Goal: Task Accomplishment & Management: Manage account settings

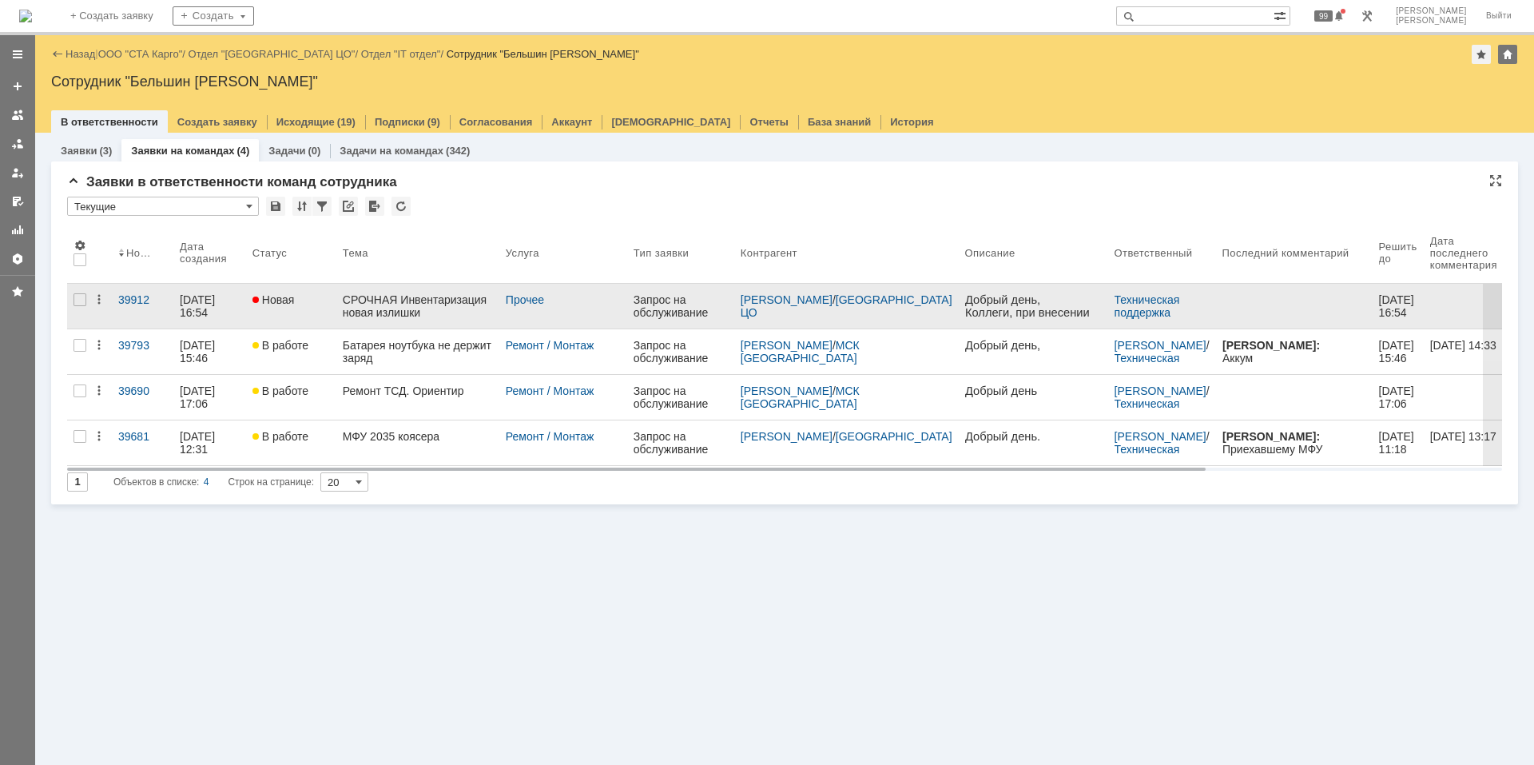
click at [466, 301] on div "СРОЧНАЯ Инвентаризация новая излишки" at bounding box center [418, 306] width 150 height 26
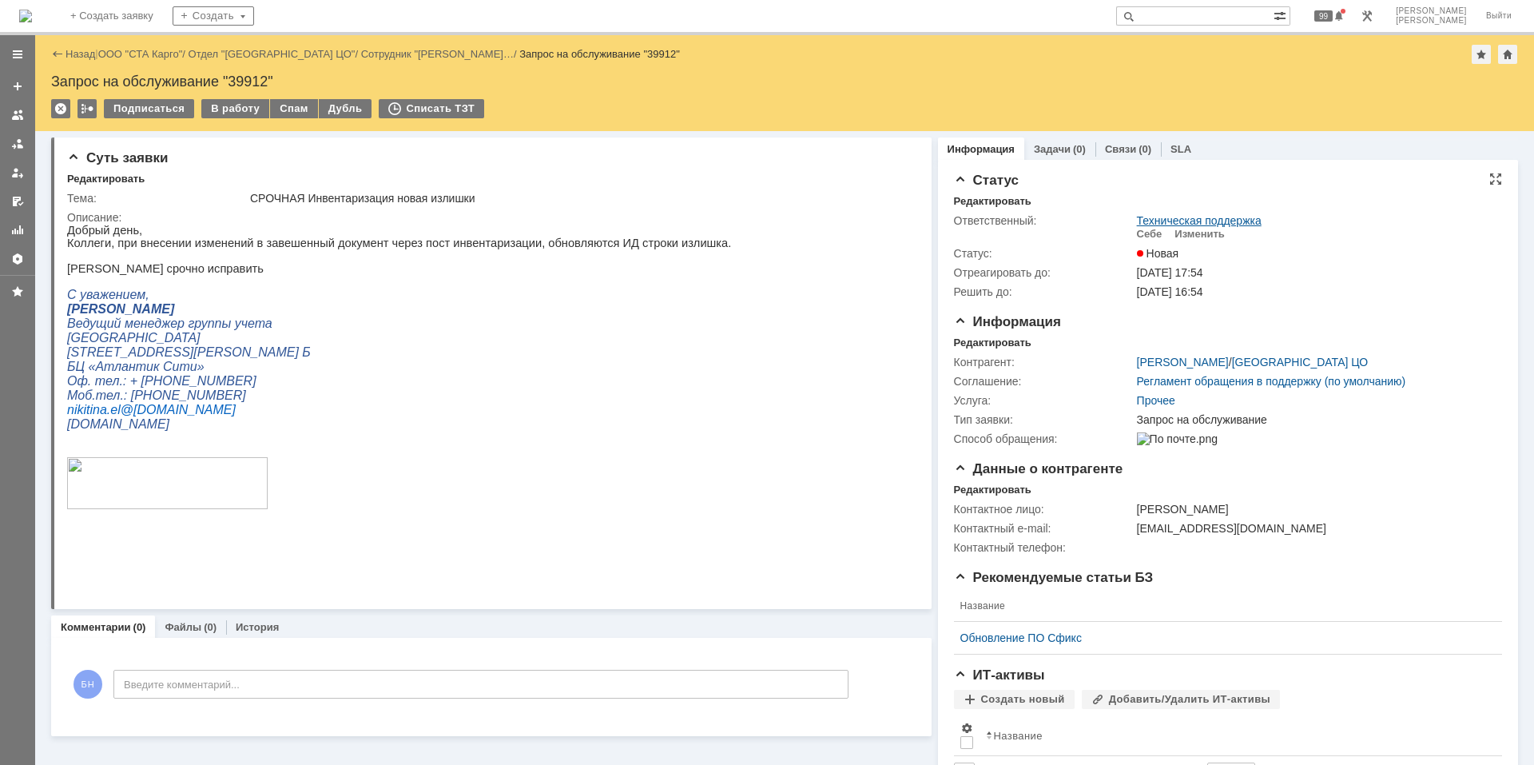
click at [1195, 226] on link "Техническая поддержка" at bounding box center [1199, 220] width 125 height 13
click at [1181, 232] on div "Изменить" at bounding box center [1199, 234] width 50 height 13
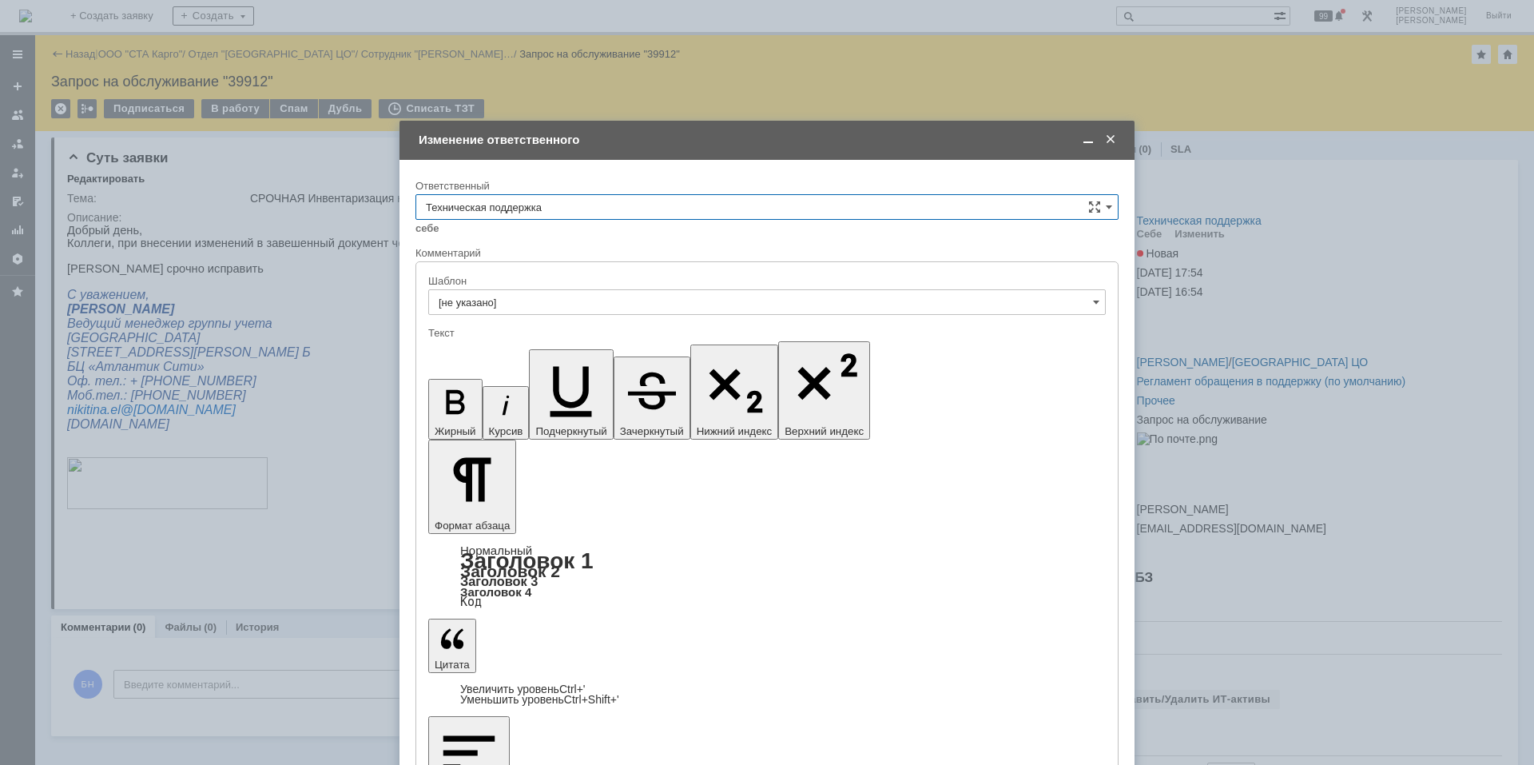
click at [458, 193] on div "Ответственный" at bounding box center [766, 186] width 703 height 15
click at [478, 212] on input "Техническая поддержка" at bounding box center [766, 207] width 703 height 26
click at [523, 268] on div "Поддержка 1С" at bounding box center [766, 261] width 701 height 26
type input "Поддержка 1С"
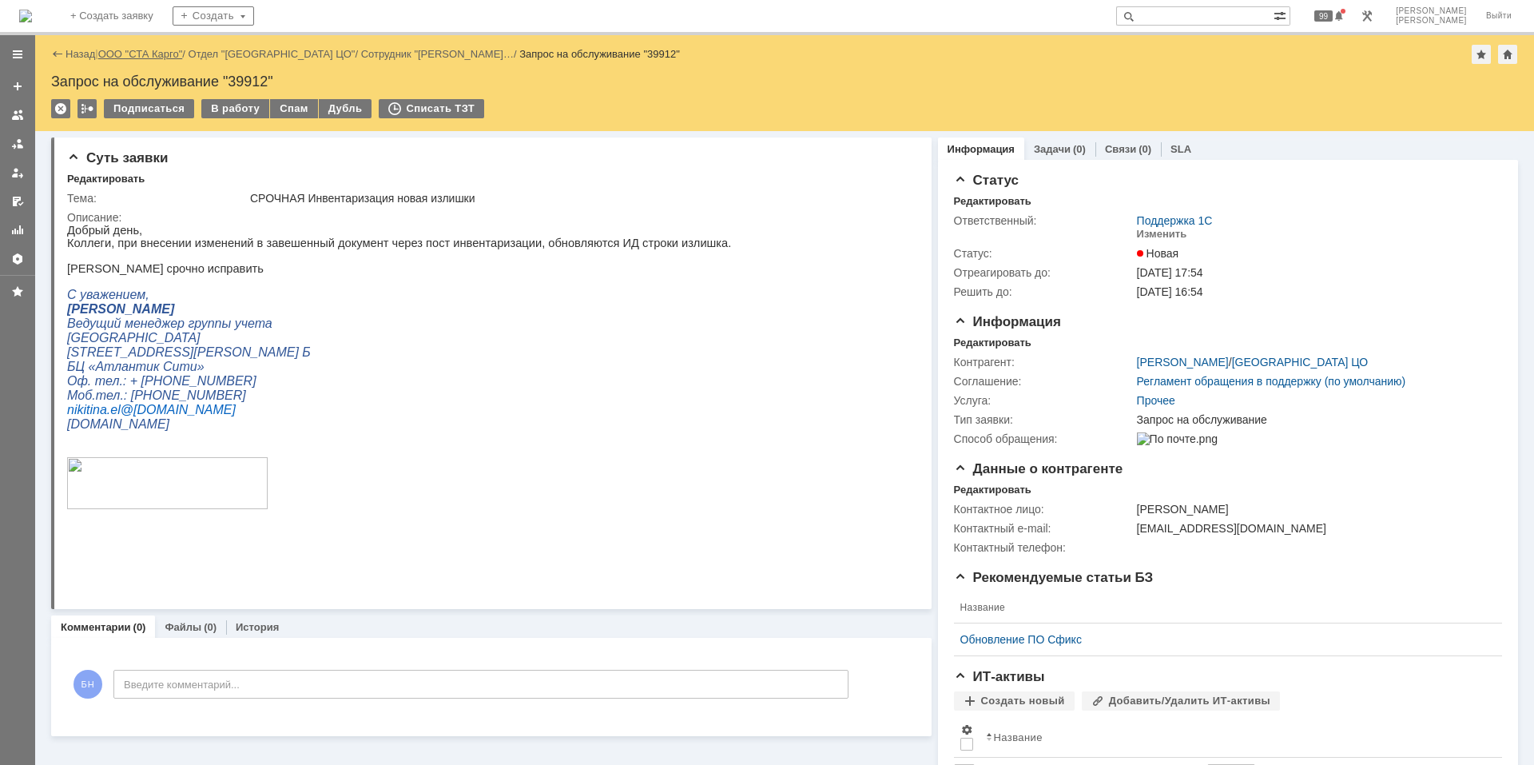
scroll to position [0, 0]
click at [32, 14] on img at bounding box center [25, 16] width 13 height 13
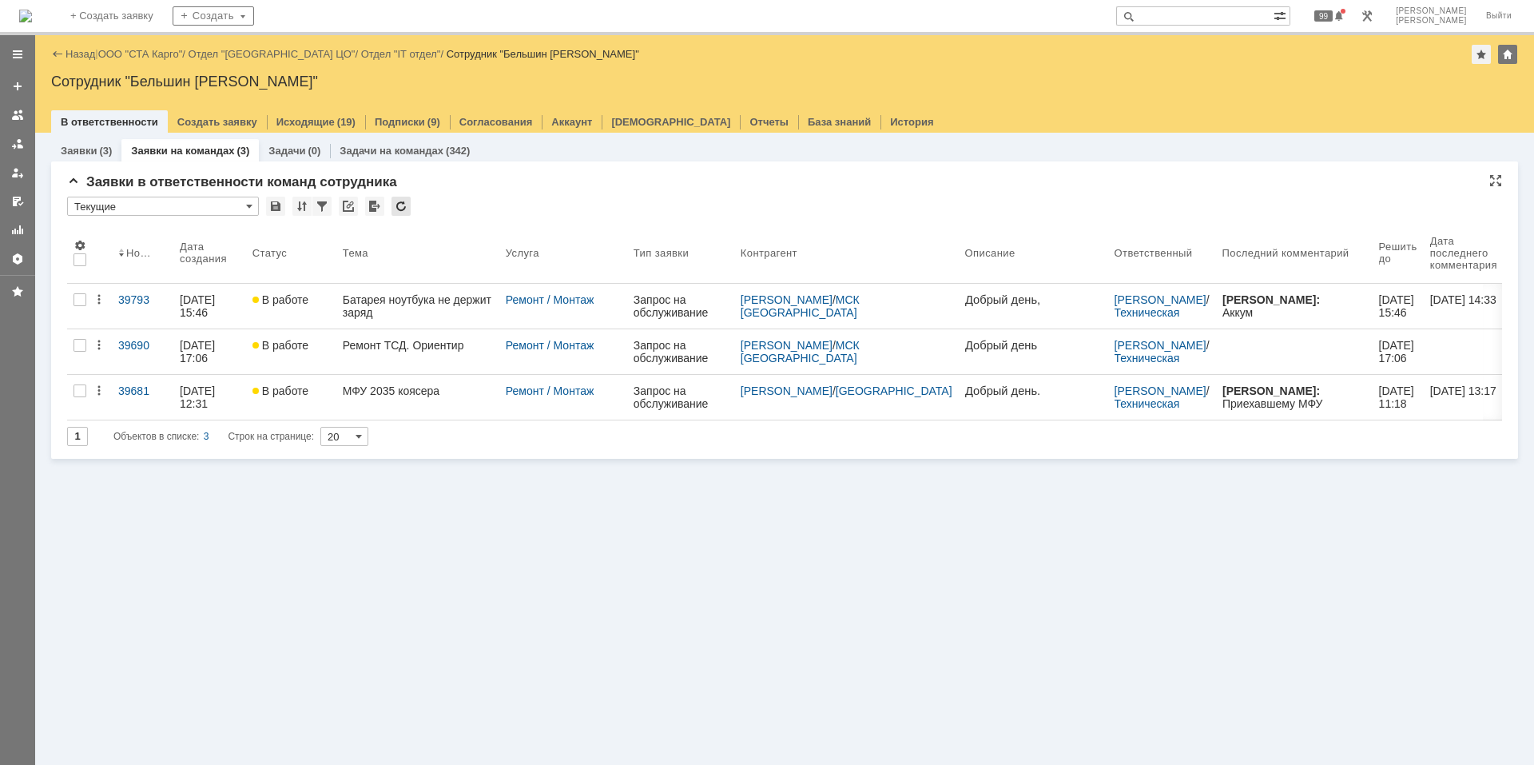
click at [404, 203] on div at bounding box center [400, 206] width 19 height 19
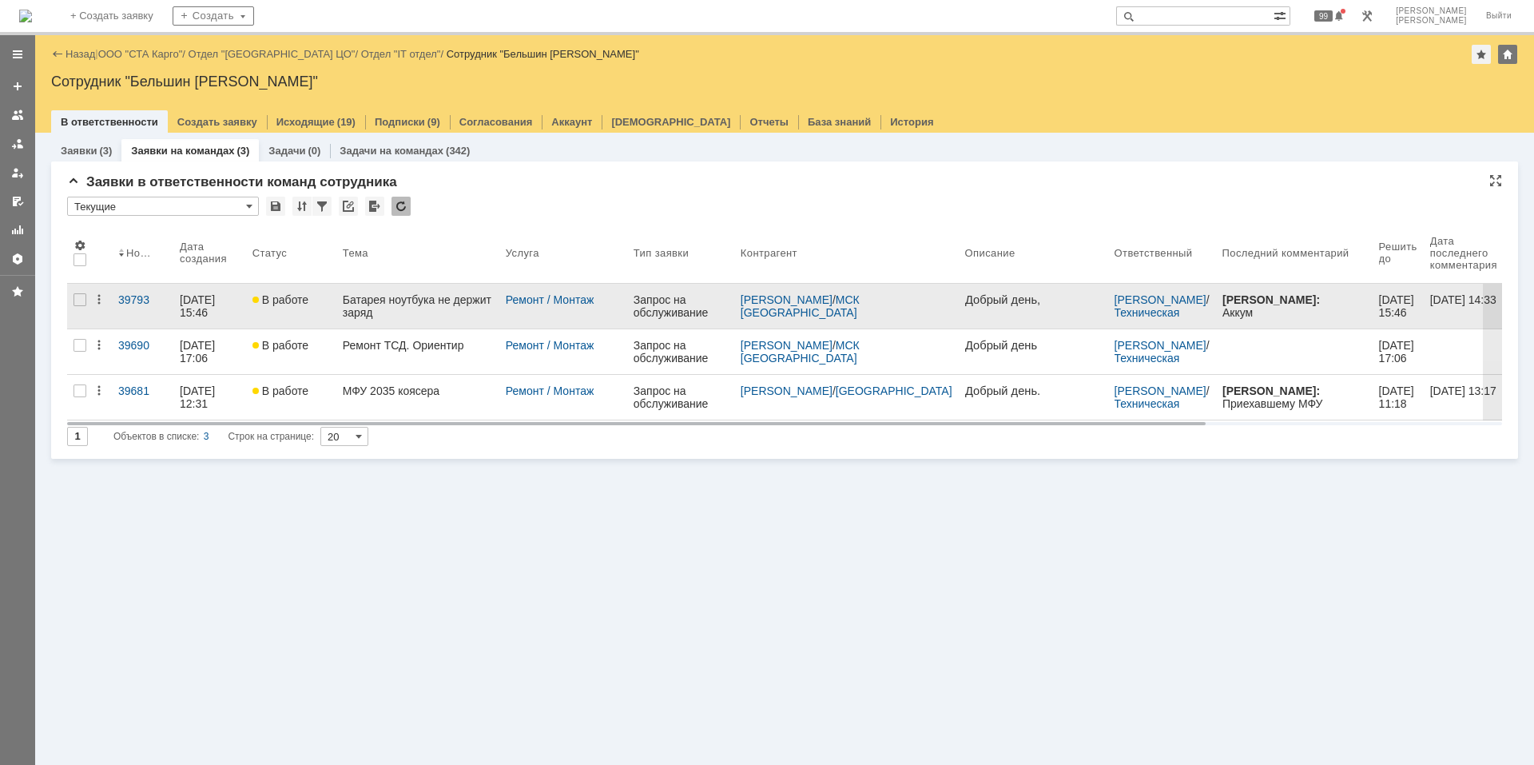
click at [443, 284] on link "Батарея ноутбука не держит заряд" at bounding box center [417, 306] width 163 height 45
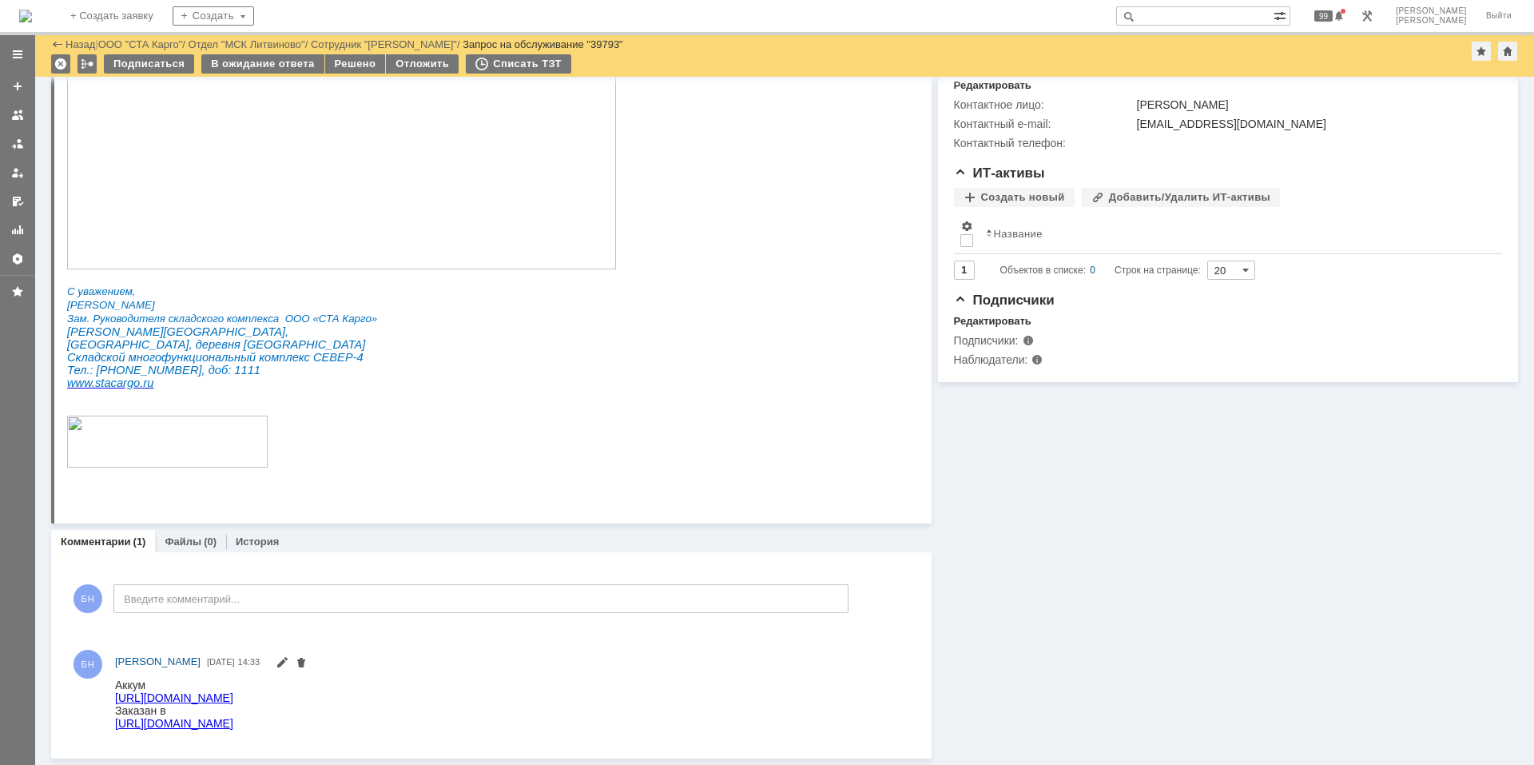
click at [32, 18] on img at bounding box center [25, 16] width 13 height 13
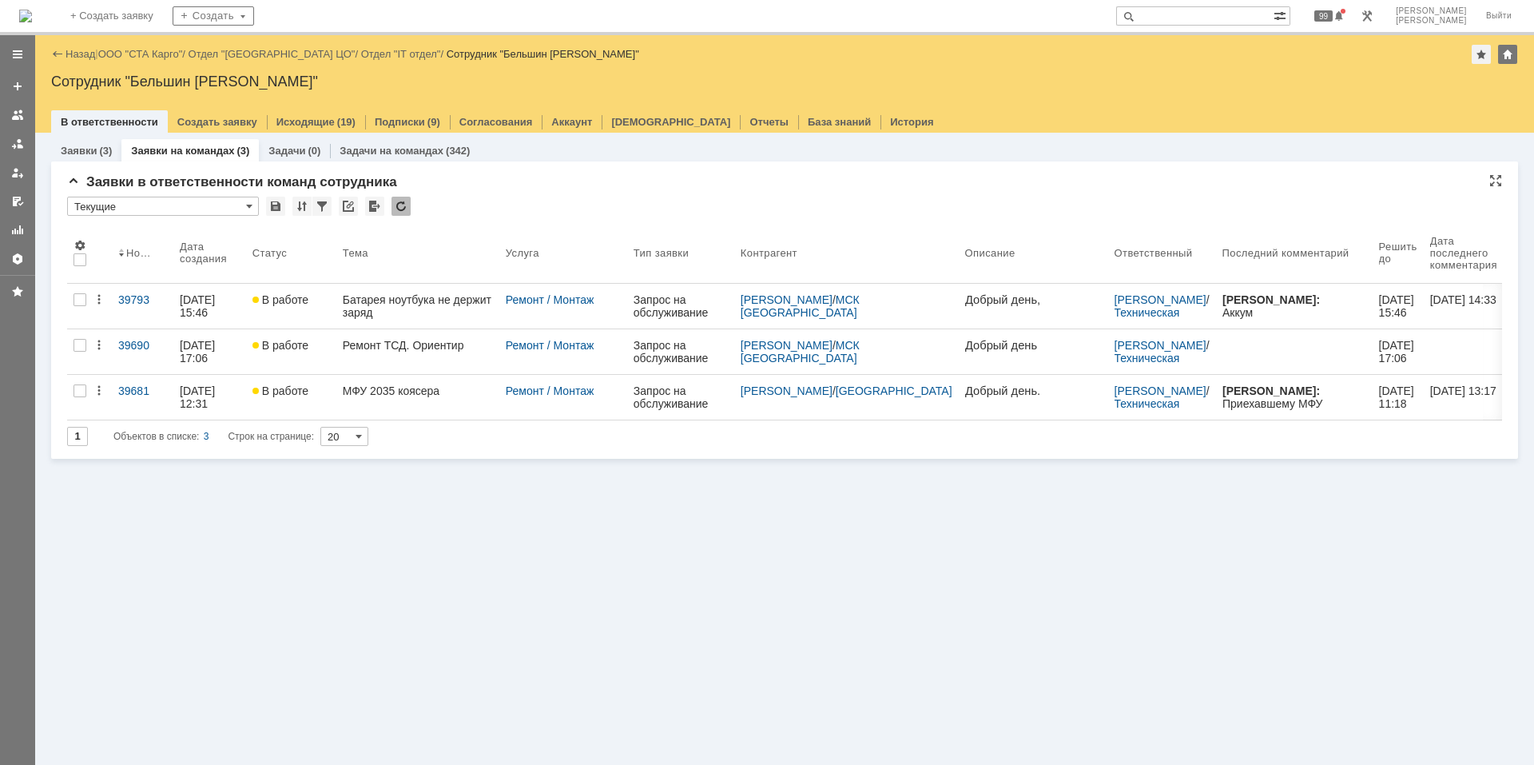
click at [399, 208] on div at bounding box center [400, 206] width 19 height 19
click at [399, 197] on div at bounding box center [400, 206] width 19 height 19
click at [399, 198] on div at bounding box center [400, 206] width 19 height 19
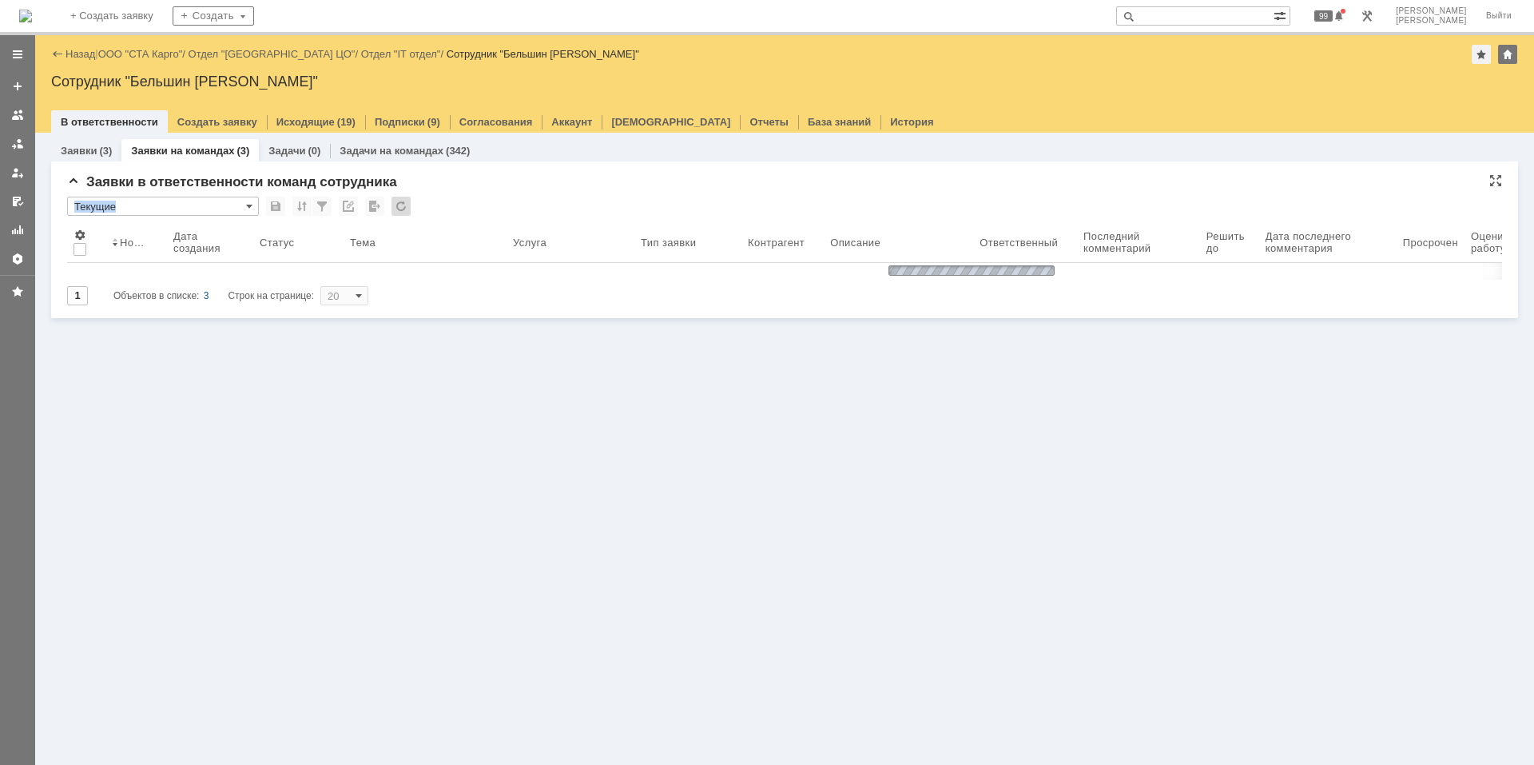
click at [499, 200] on div "* Текущие" at bounding box center [784, 207] width 1435 height 21
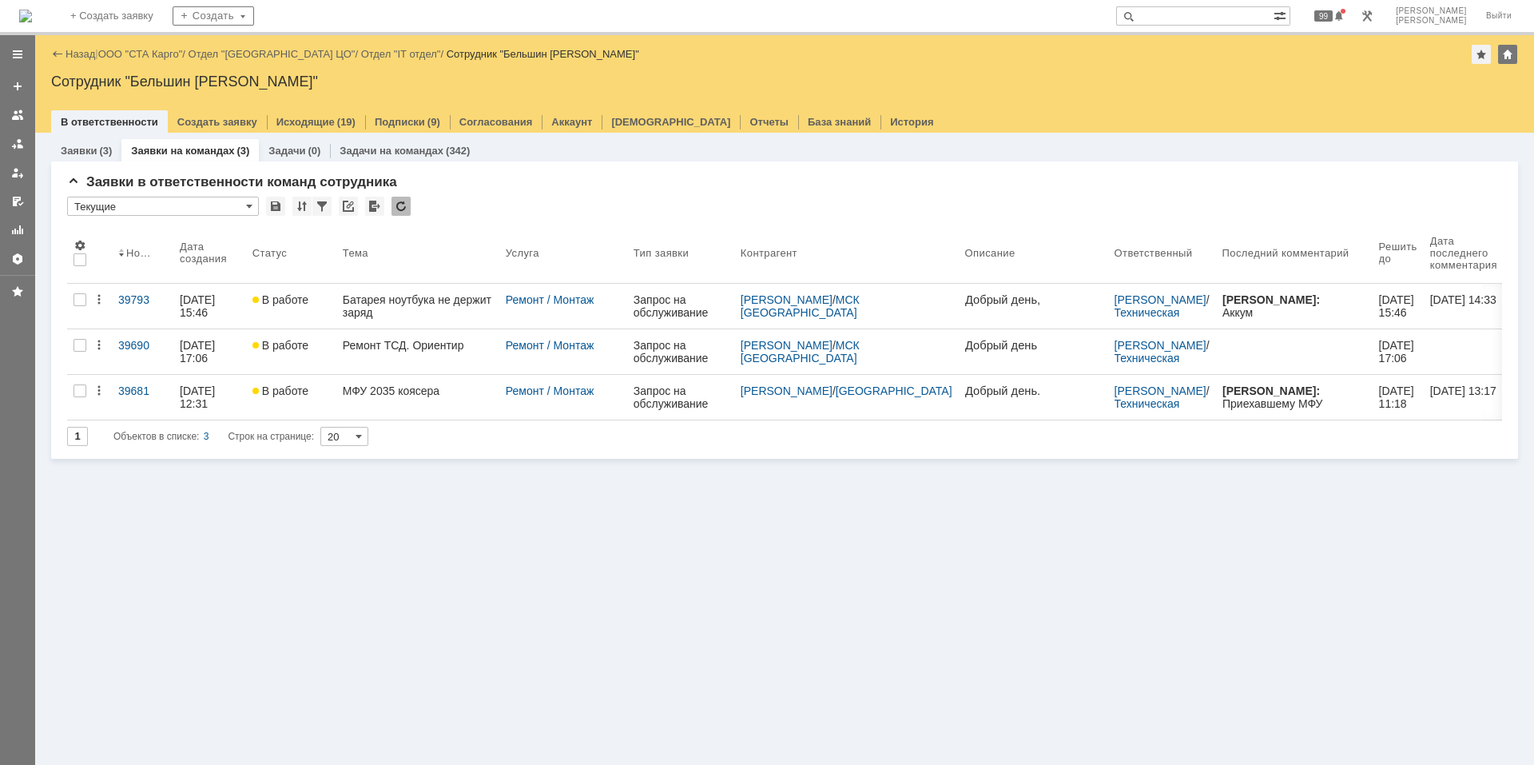
click at [395, 211] on div at bounding box center [400, 206] width 19 height 19
click at [410, 204] on div at bounding box center [400, 206] width 19 height 19
click at [1192, 16] on input "text" at bounding box center [1194, 15] width 157 height 19
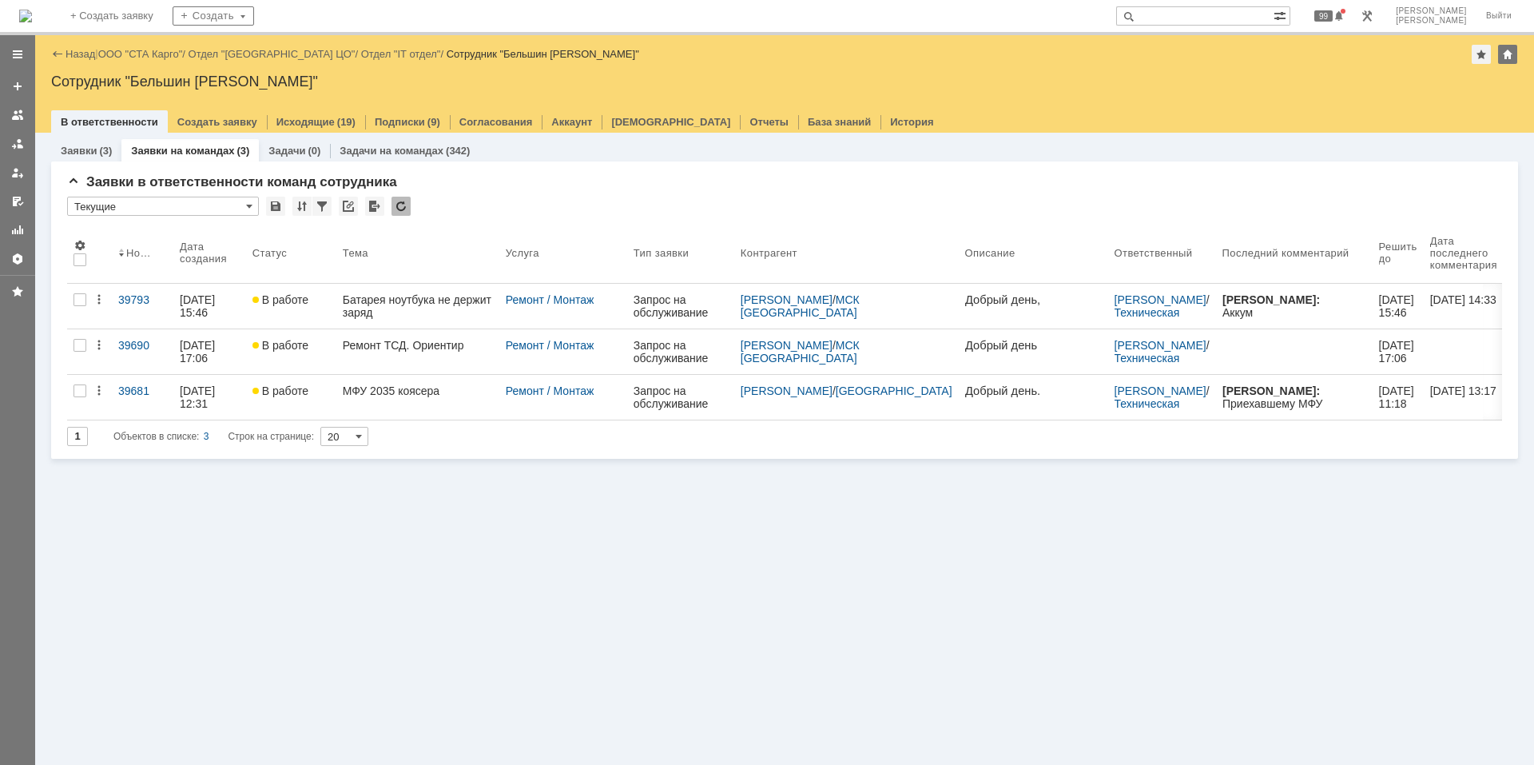
paste input "39911"
type input "39911"
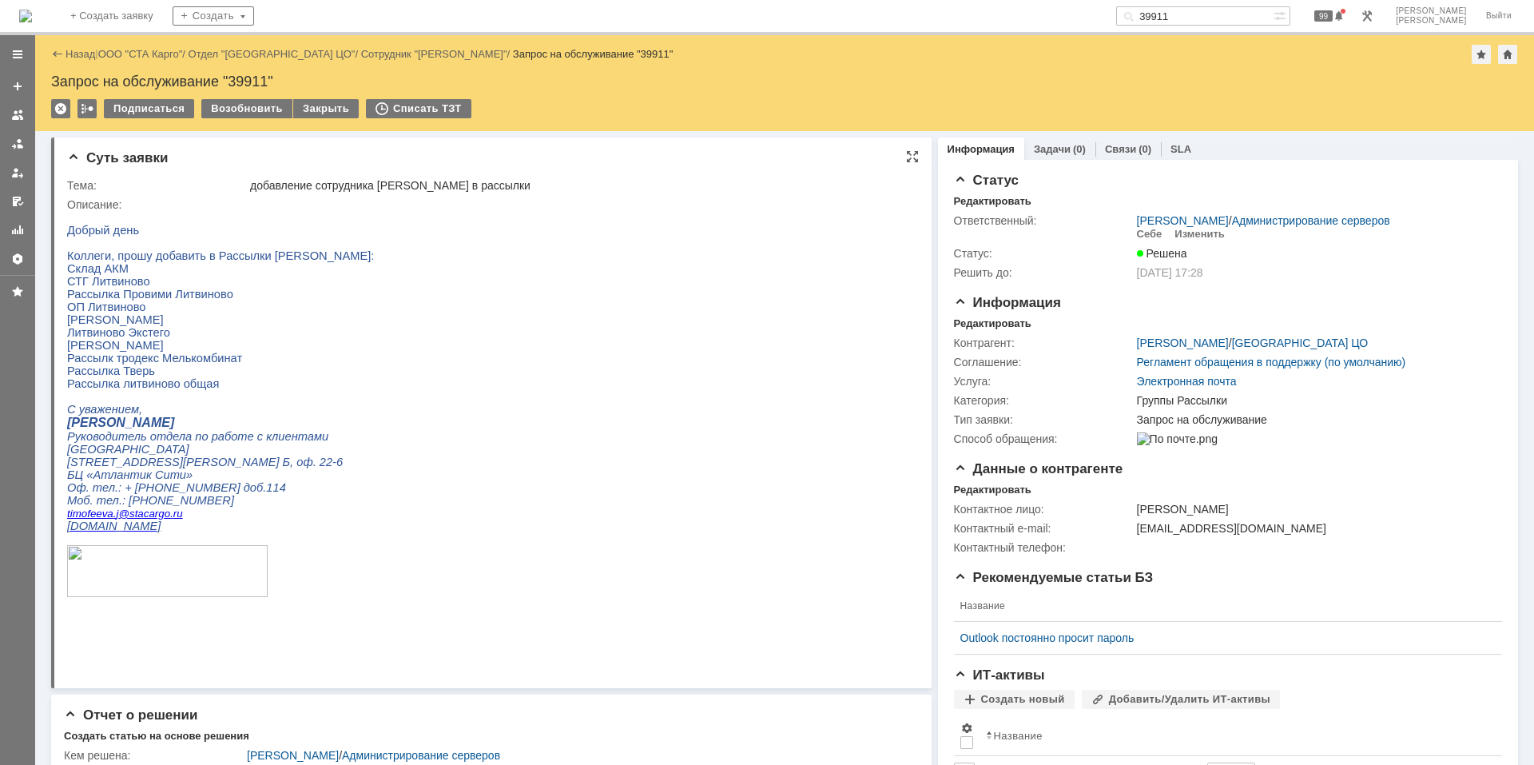
click at [721, 330] on html "Добрый день Коллеги, прошу добавить в Рассылки [PERSON_NAME]: Склад АКМ СТГ Лит…" at bounding box center [484, 418] width 835 height 414
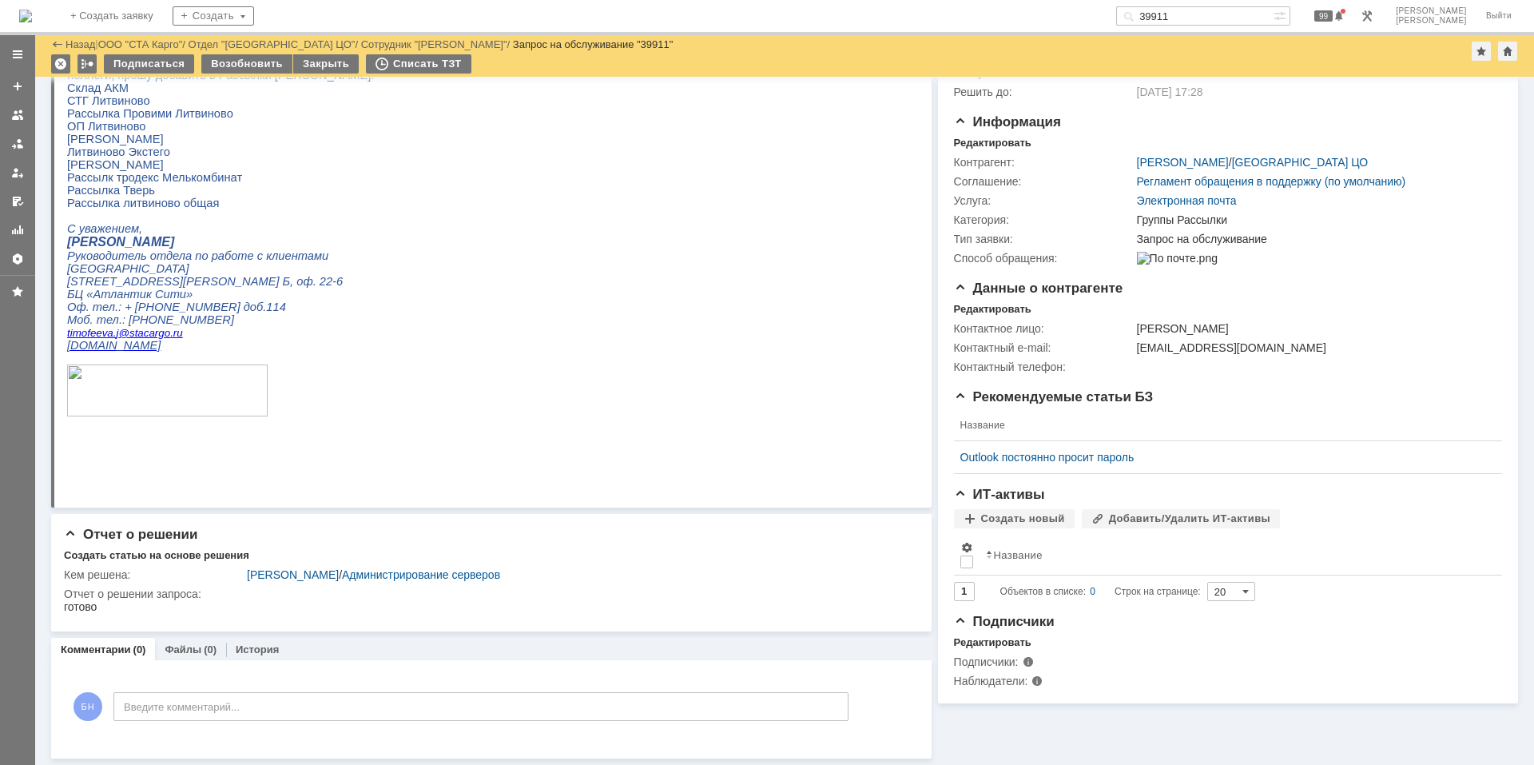
scroll to position [128, 0]
click at [32, 16] on img at bounding box center [25, 16] width 13 height 13
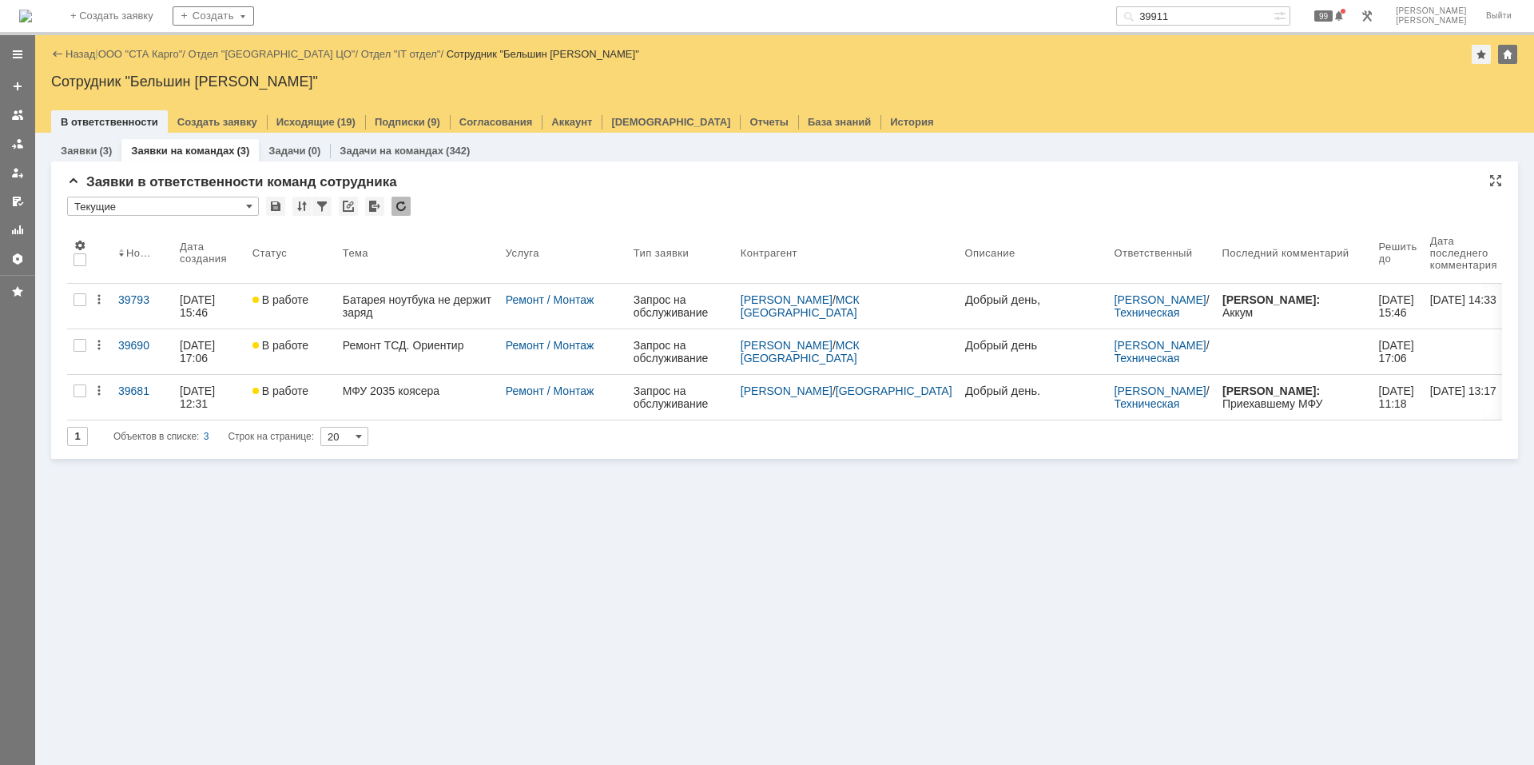
click at [393, 207] on div at bounding box center [400, 206] width 19 height 19
click at [395, 203] on div at bounding box center [400, 206] width 19 height 19
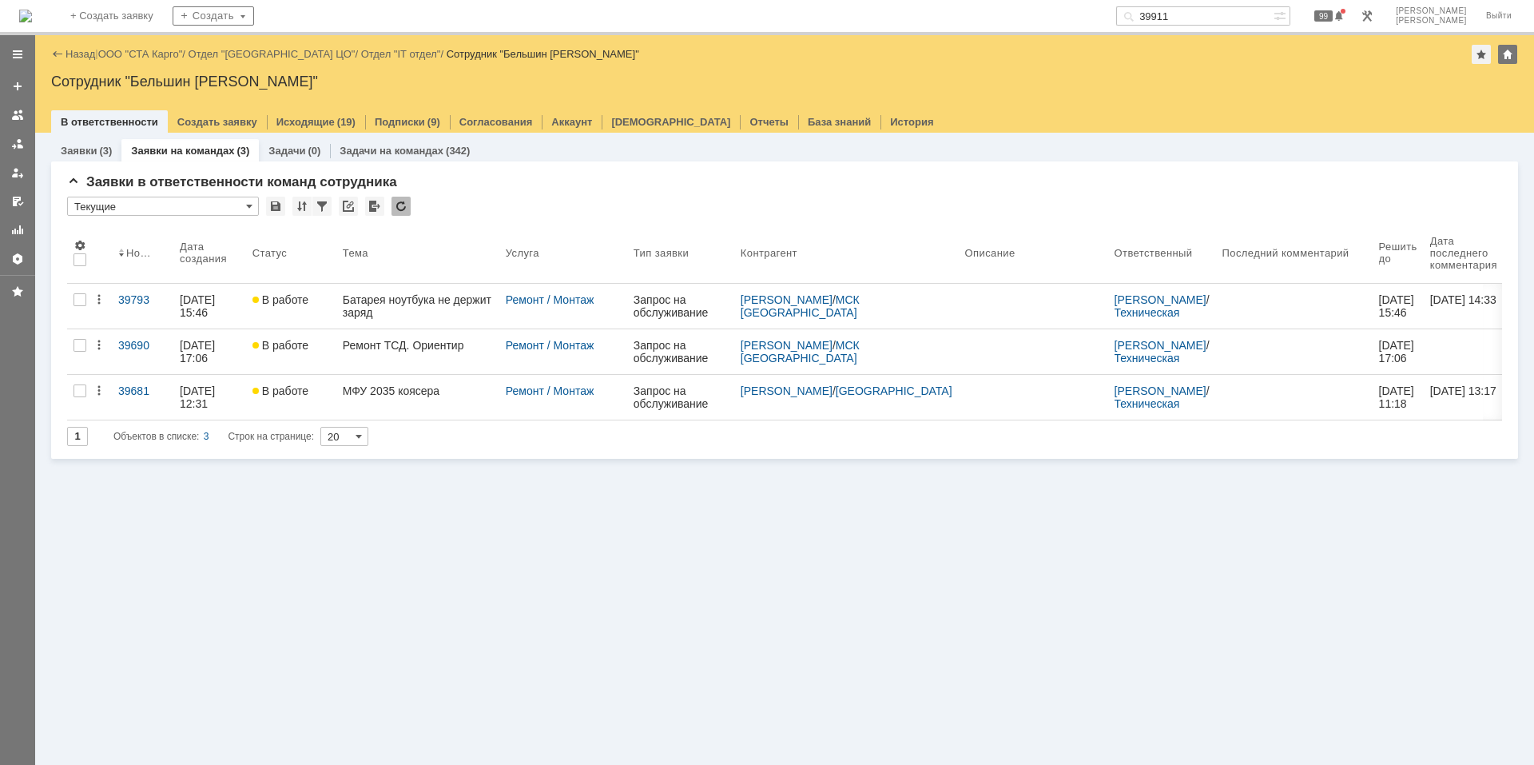
click at [385, 515] on div "Заявки (3) Заявки на командах (3) Задачи (0) Задачи на командах (342) Заявки в …" at bounding box center [784, 449] width 1499 height 632
click at [403, 207] on div at bounding box center [400, 206] width 19 height 19
click at [406, 203] on div at bounding box center [400, 206] width 19 height 19
